Goal: Ask a question

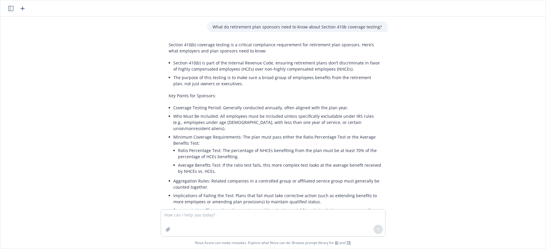
scroll to position [339, 0]
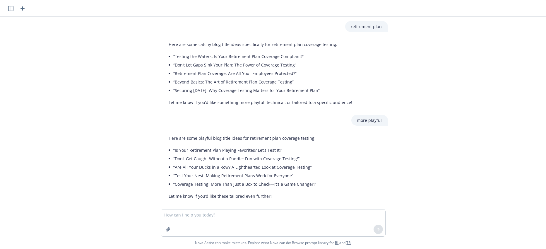
click at [21, 8] on icon "button" at bounding box center [22, 8] width 7 height 7
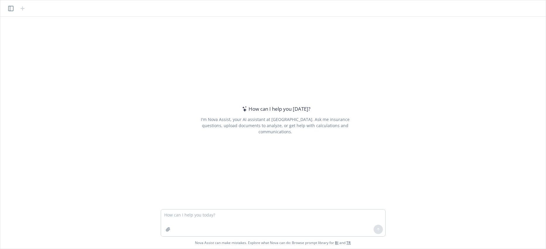
click at [182, 213] on textarea at bounding box center [273, 222] width 224 height 27
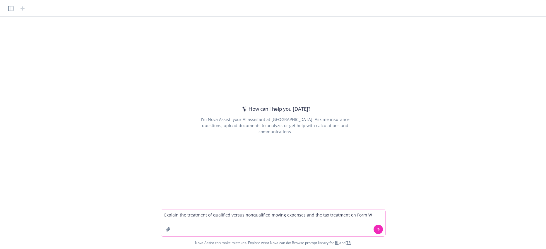
type textarea "Explain the treatment of qualified versus nonqualified moving expenses and the …"
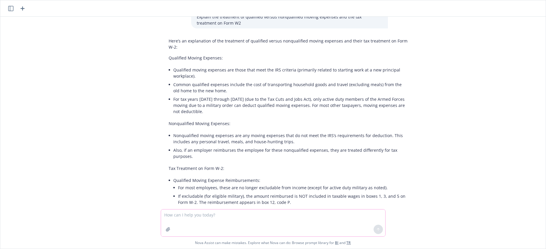
scroll to position [0, 0]
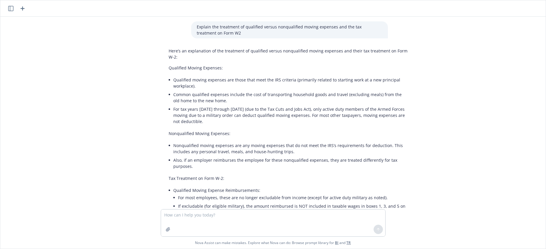
click at [169, 67] on p "Qualified Moving Expenses:" at bounding box center [289, 68] width 240 height 6
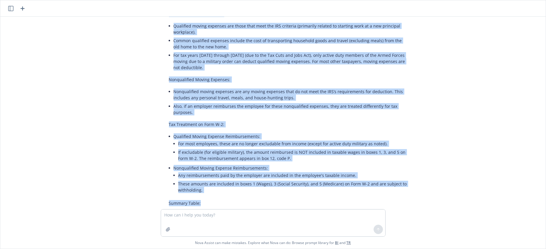
scroll to position [55, 0]
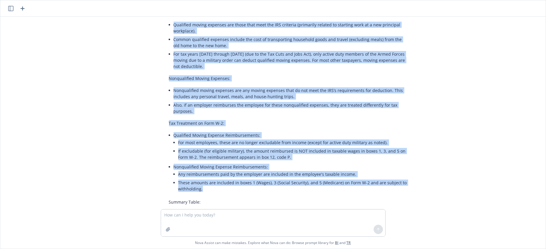
drag, startPoint x: 166, startPoint y: 67, endPoint x: 413, endPoint y: 186, distance: 273.8
click at [413, 186] on div "Here’s an explanation of the treatment of qualified versus nonqualified moving …" at bounding box center [288, 137] width 251 height 295
copy div "Loremipsu Dolors Ametcons: Adipiscin elitse doeiusmo tem incid utla etdo mag AL…"
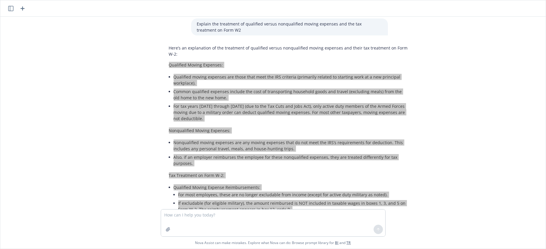
scroll to position [0, 0]
